Goal: Task Accomplishment & Management: Use online tool/utility

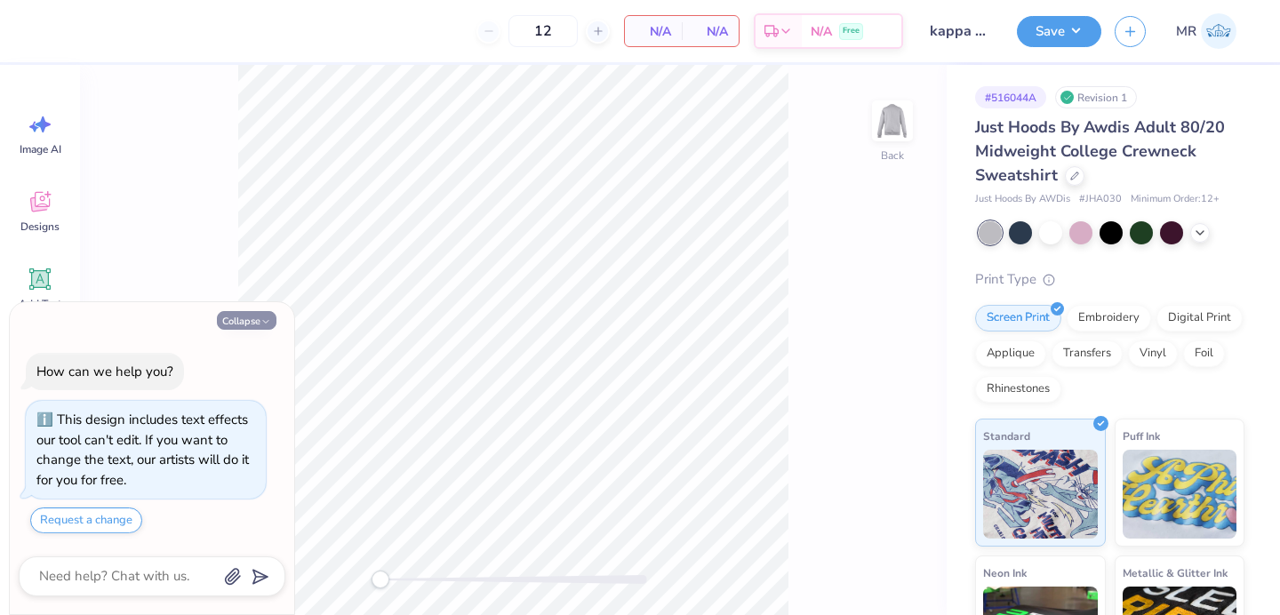
click at [259, 314] on button "Collapse" at bounding box center [247, 320] width 60 height 19
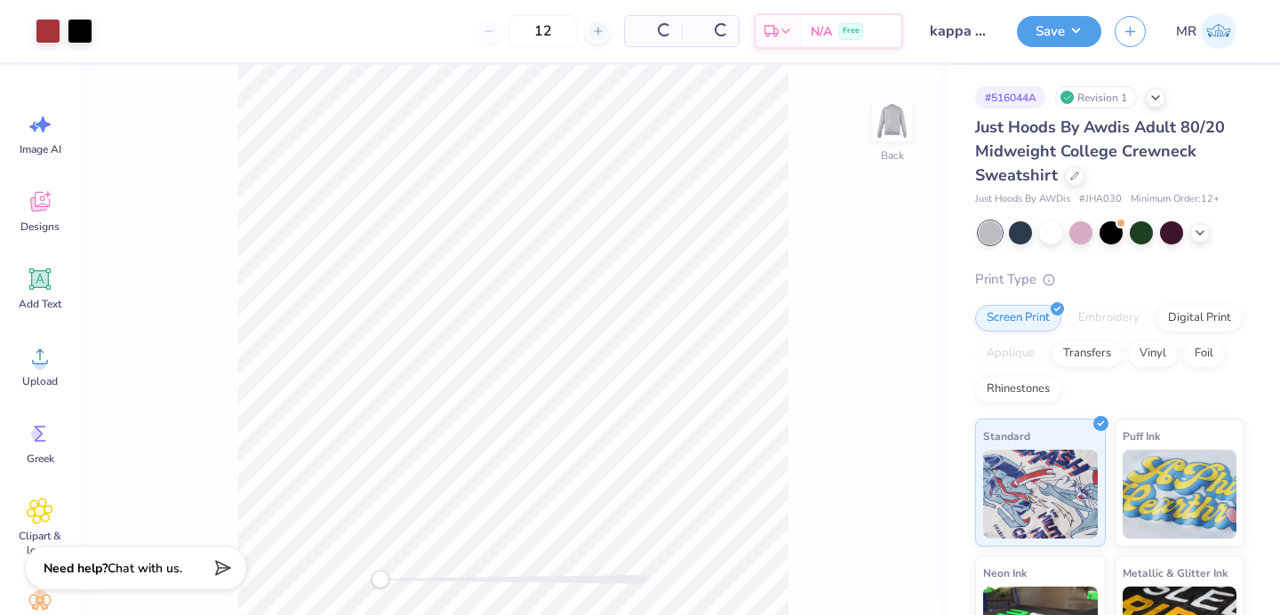
type textarea "x"
click at [42, 30] on div at bounding box center [48, 29] width 25 height 25
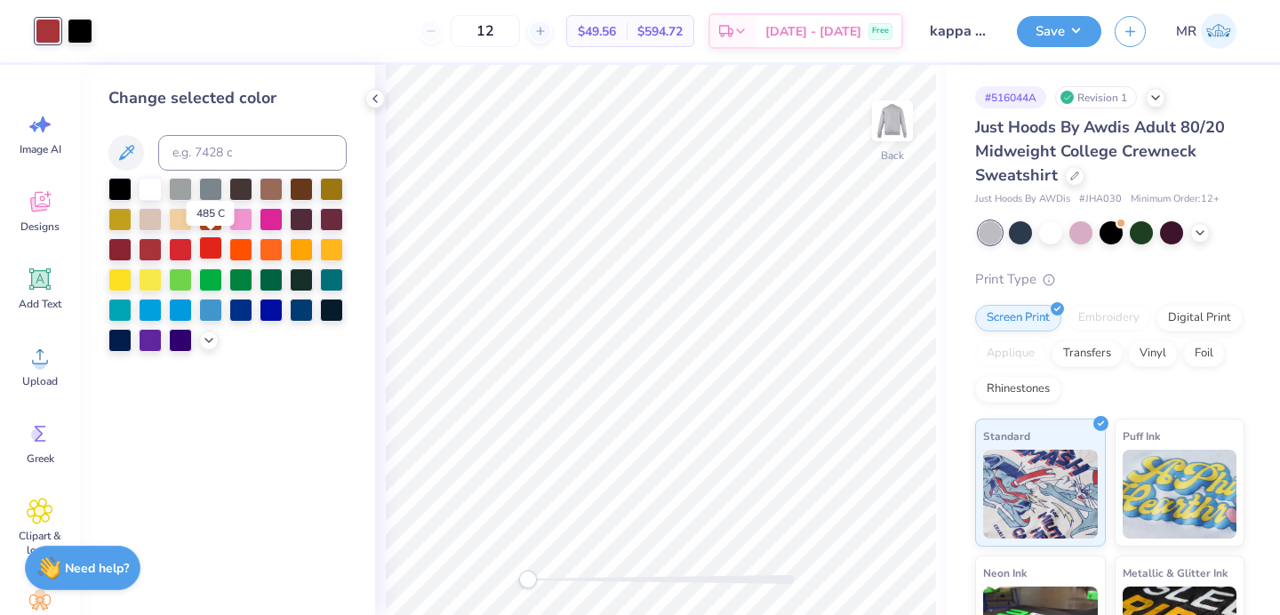
click at [213, 251] on div at bounding box center [210, 247] width 23 height 23
click at [171, 253] on div at bounding box center [180, 247] width 23 height 23
click at [211, 342] on icon at bounding box center [209, 338] width 14 height 14
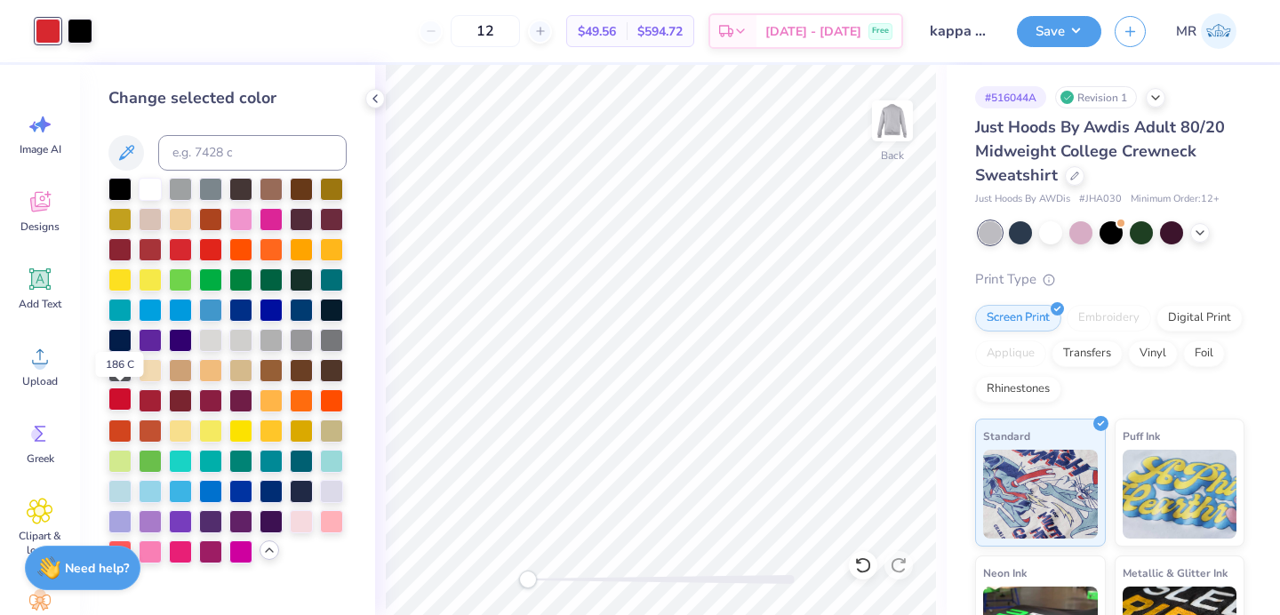
click at [115, 403] on div at bounding box center [119, 398] width 23 height 23
click at [1081, 35] on button "Save" at bounding box center [1059, 28] width 84 height 31
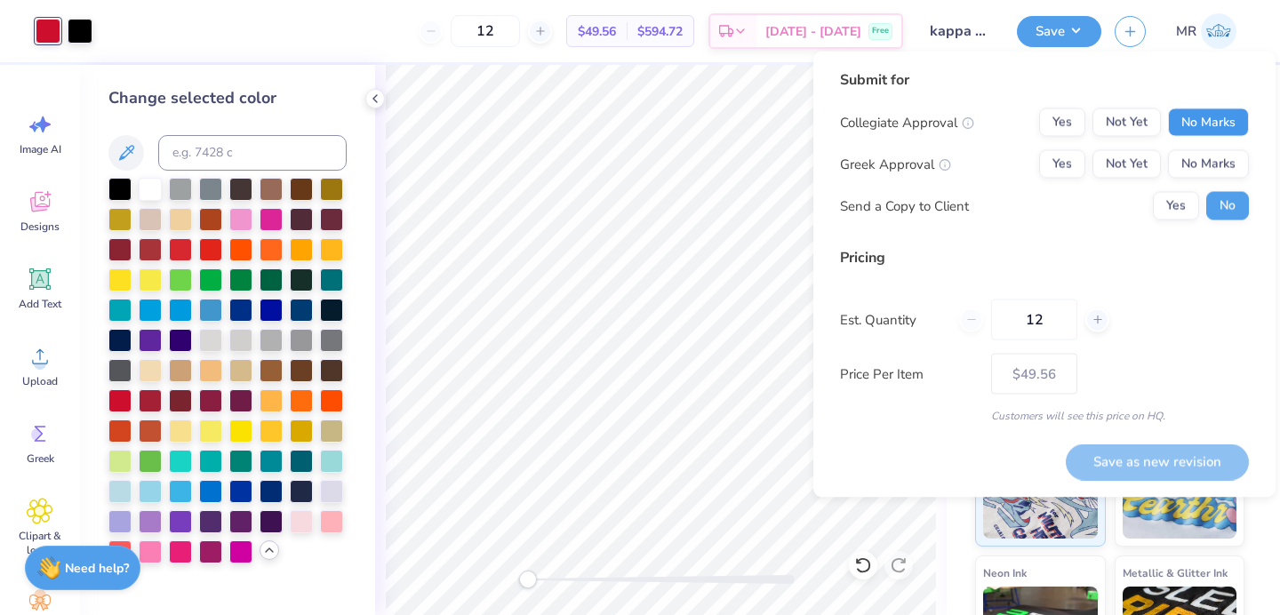
click at [1202, 129] on button "No Marks" at bounding box center [1208, 122] width 81 height 28
click at [1053, 167] on button "Yes" at bounding box center [1062, 164] width 46 height 28
click at [1144, 457] on button "Save as new revision" at bounding box center [1156, 461] width 183 height 36
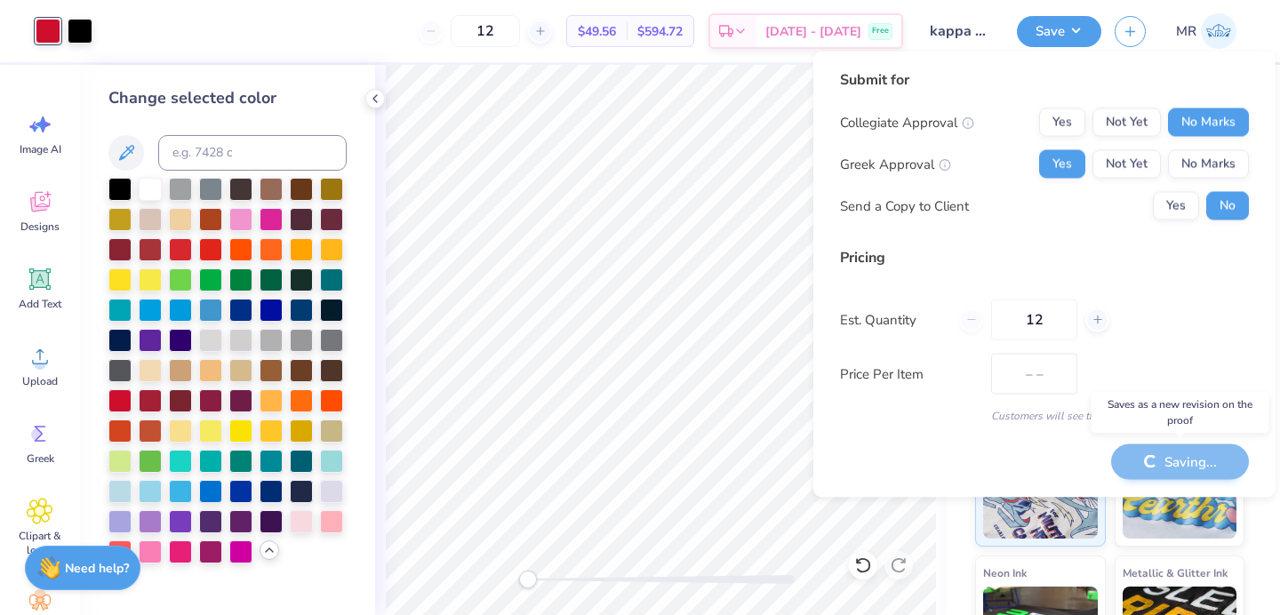
type input "$49.56"
click at [118, 403] on div at bounding box center [119, 398] width 23 height 23
